Goal: Find specific page/section: Find specific page/section

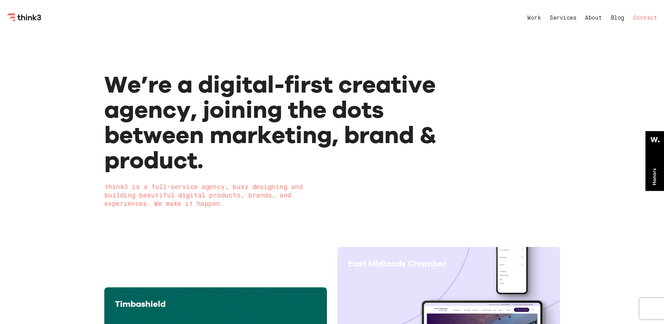
click at [639, 19] on link "Contact" at bounding box center [646, 18] width 24 height 6
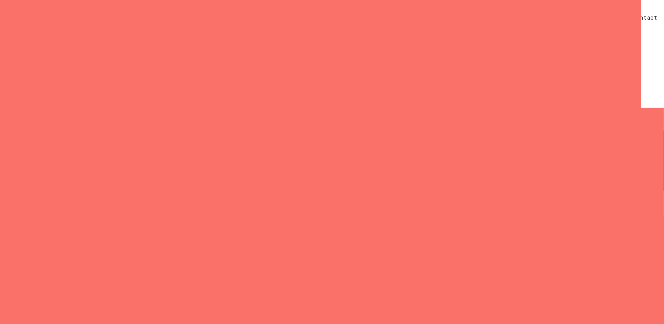
select select "General enquiry"
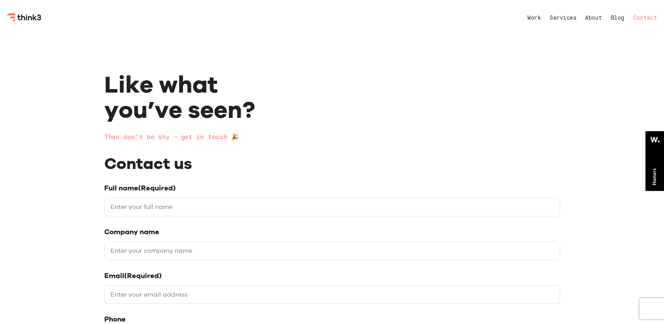
click at [595, 19] on link "About" at bounding box center [593, 18] width 17 height 6
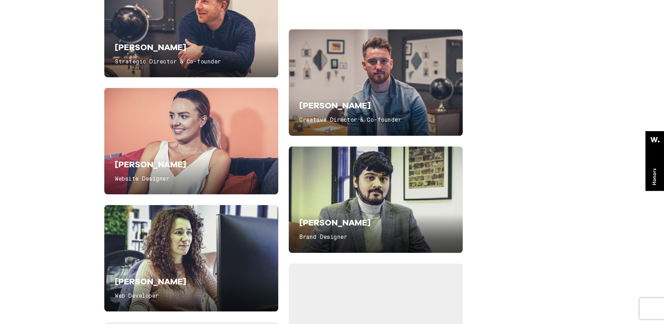
scroll to position [1366, 0]
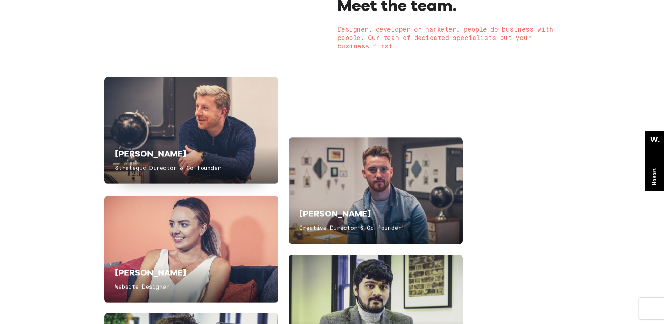
click at [213, 133] on div "[PERSON_NAME] Strategic Director & Co-founder" at bounding box center [191, 130] width 174 height 106
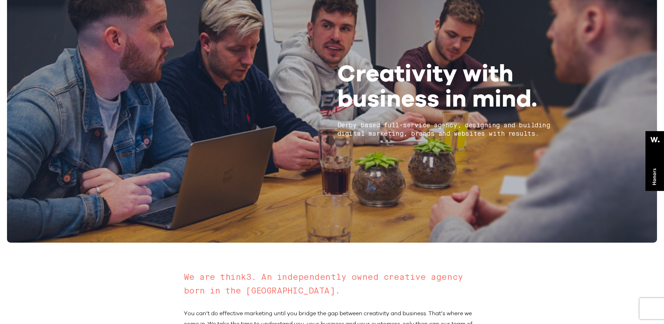
scroll to position [0, 0]
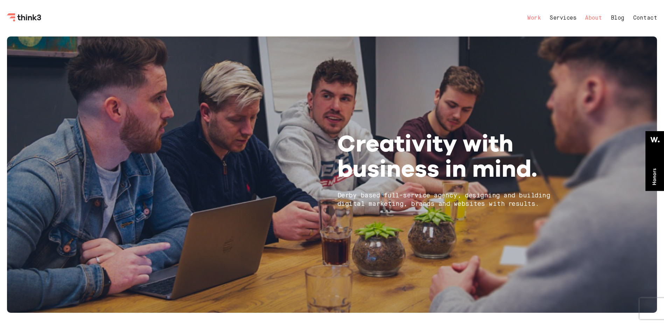
click at [532, 20] on link "Work" at bounding box center [534, 18] width 14 height 6
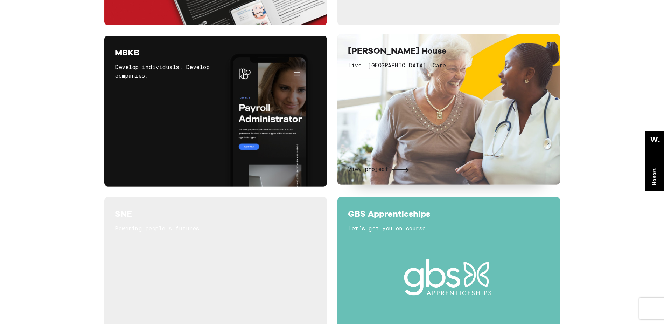
scroll to position [1366, 0]
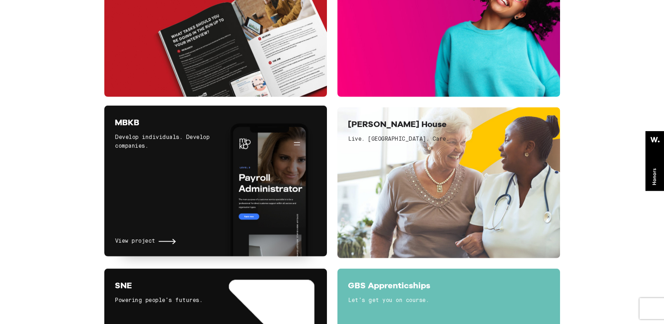
click at [154, 237] on span "View project" at bounding box center [135, 240] width 40 height 9
